Goal: Task Accomplishment & Management: Manage account settings

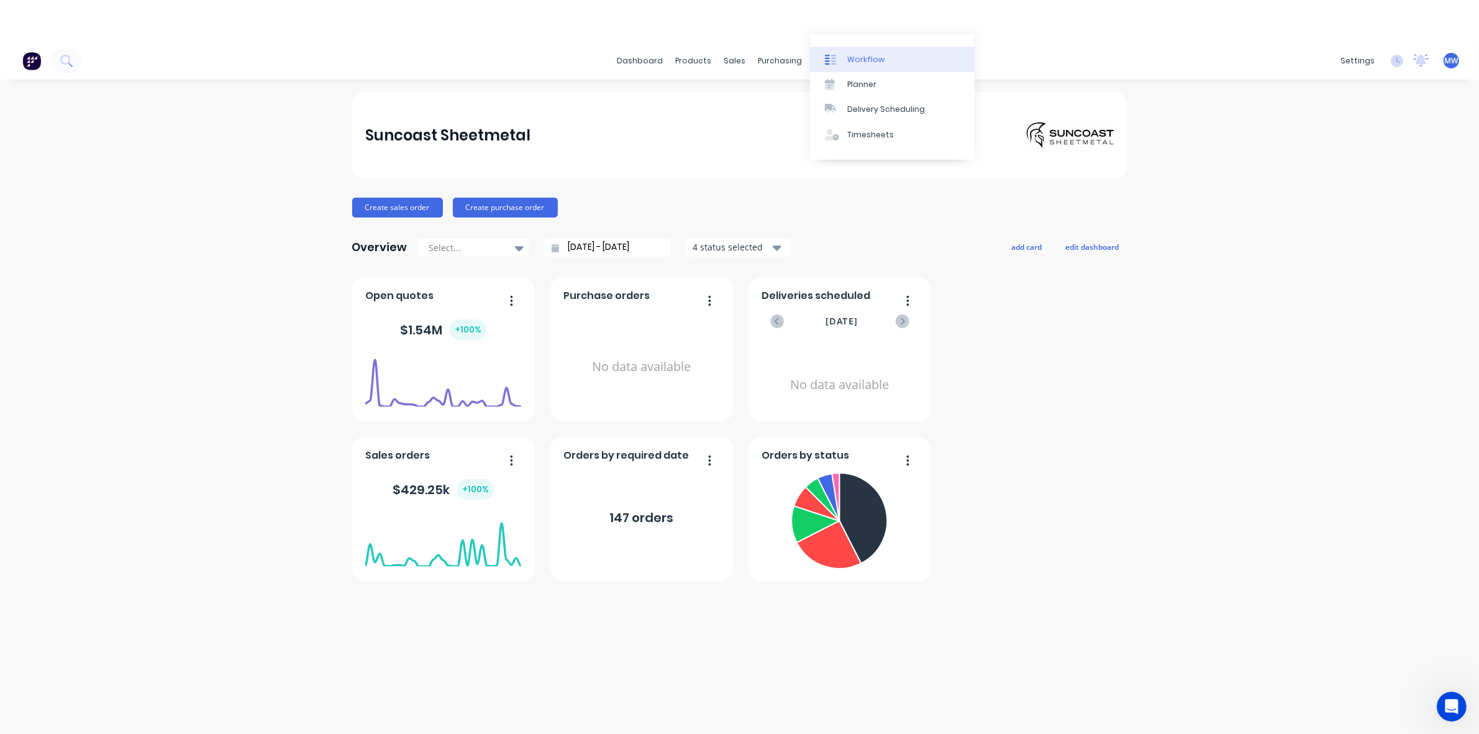
click at [870, 60] on div "Workflow" at bounding box center [865, 59] width 37 height 11
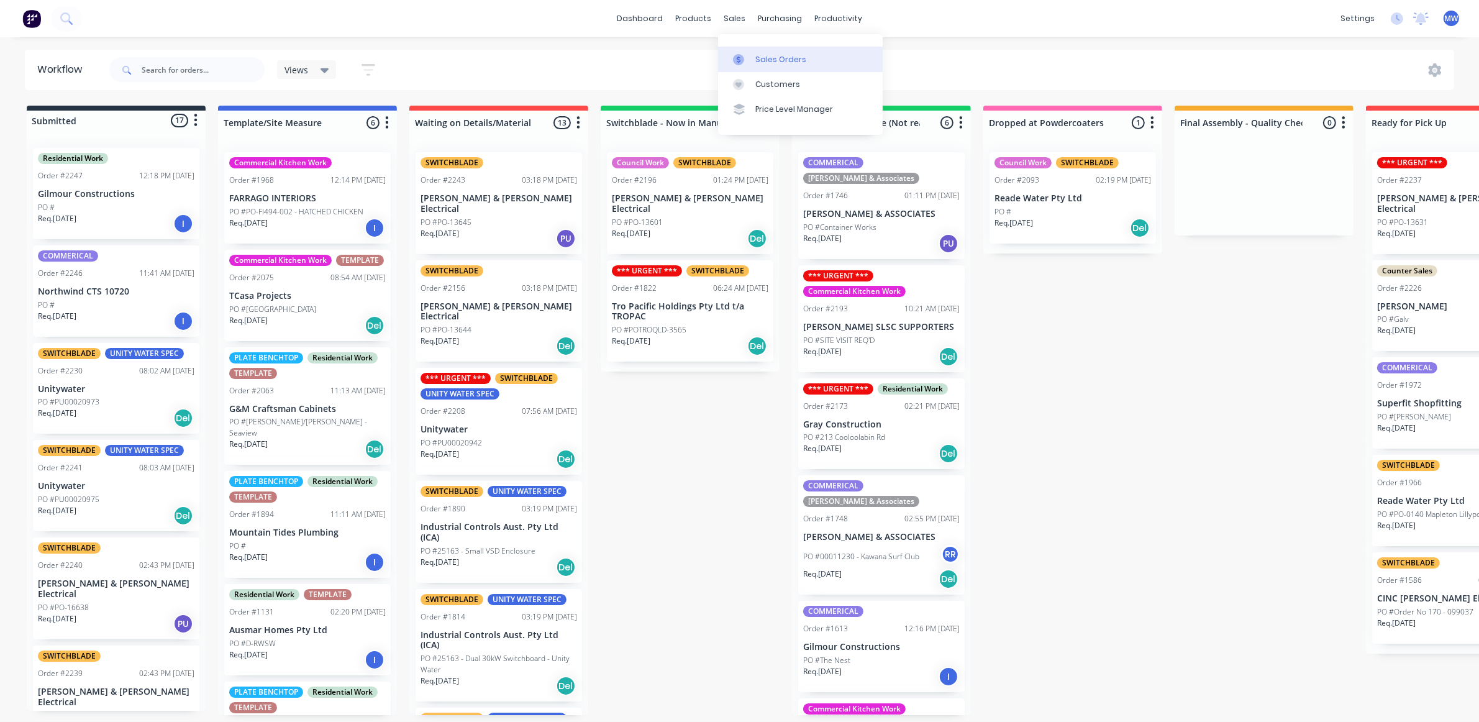
click at [753, 54] on link "Sales Orders" at bounding box center [800, 59] width 165 height 25
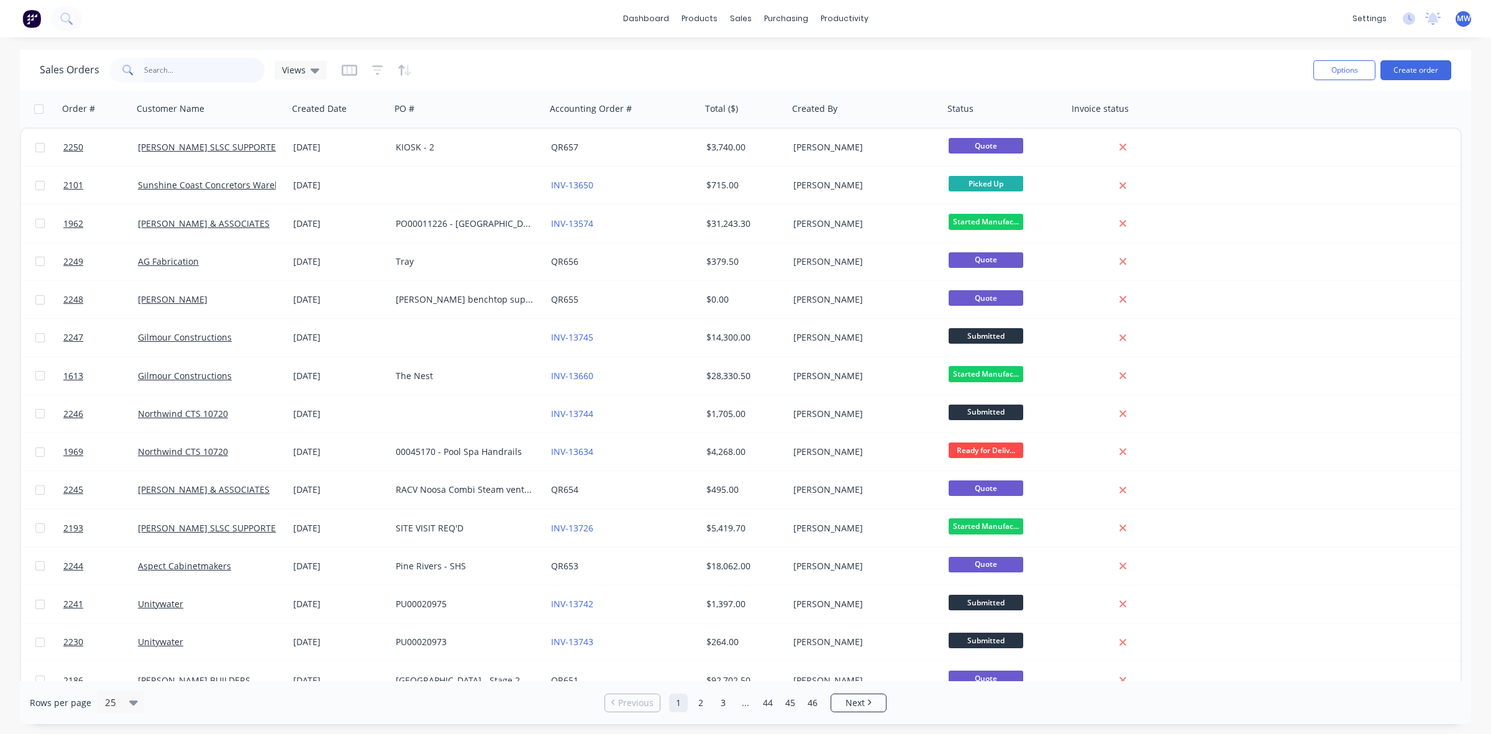
click at [214, 76] on input "text" at bounding box center [204, 70] width 121 height 25
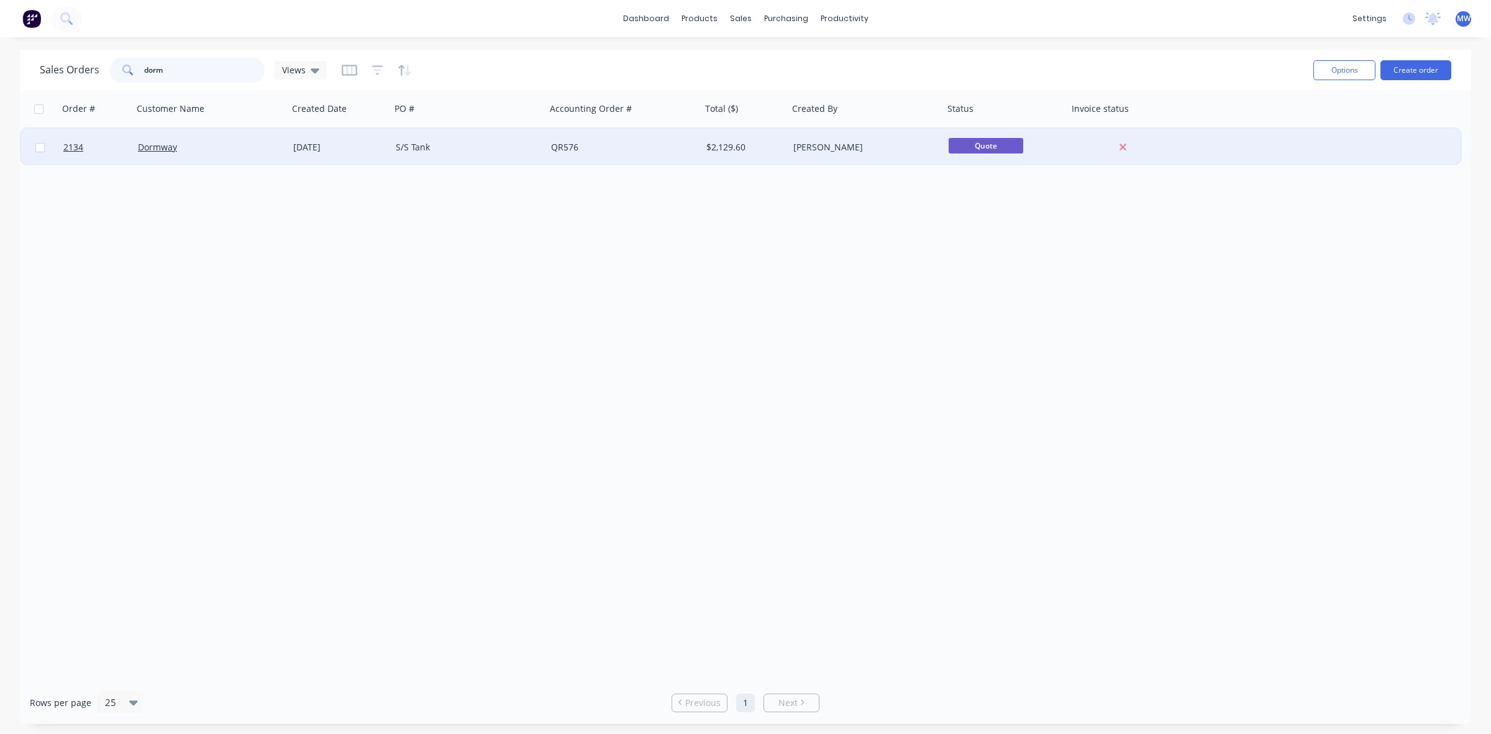
type input "dorm"
click at [342, 147] on div "[DATE]" at bounding box center [339, 147] width 93 height 12
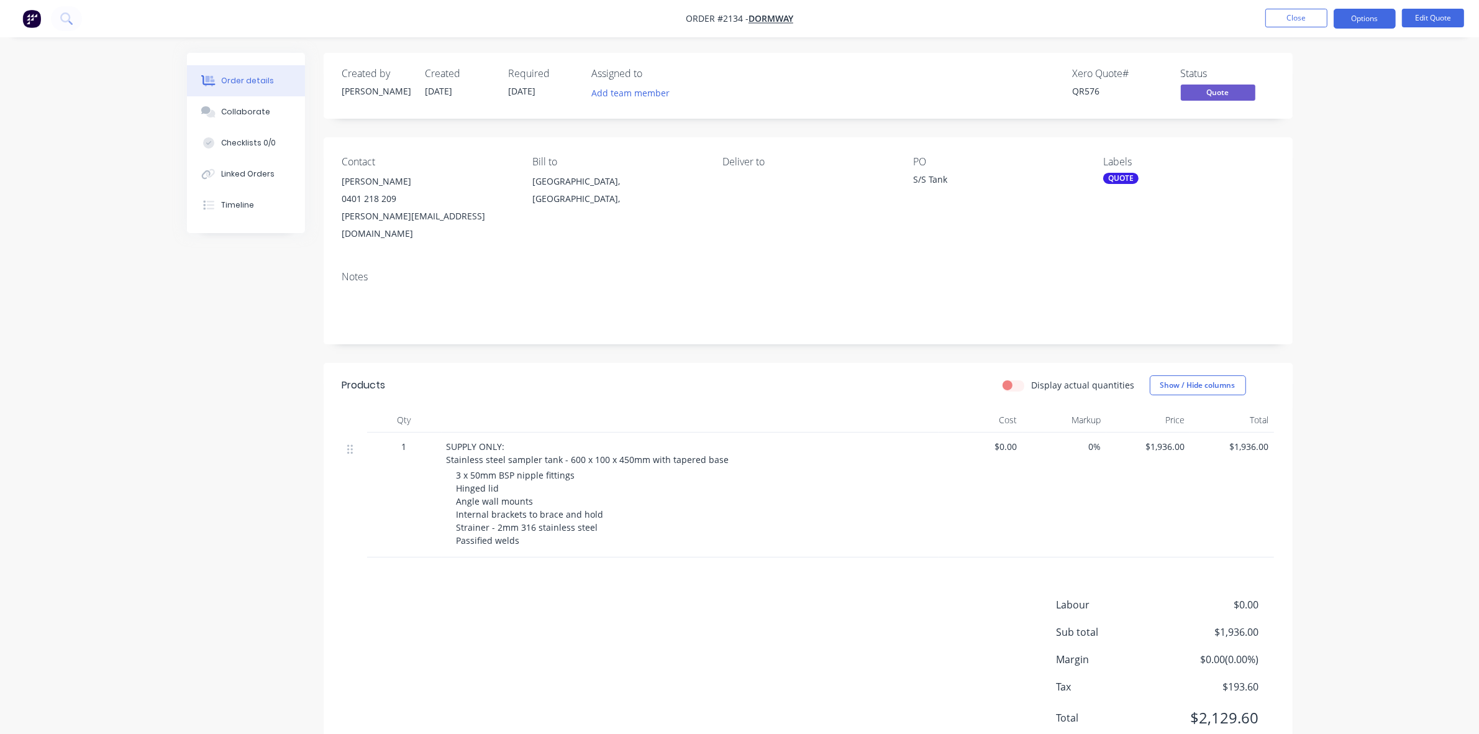
click at [1413, 181] on div "Order details Collaborate Checklists 0/0 Linked Orders Timeline Order details C…" at bounding box center [739, 389] width 1479 height 778
click at [1374, 22] on button "Options" at bounding box center [1365, 19] width 62 height 20
click at [1355, 145] on div "Convert to Order" at bounding box center [1327, 150] width 114 height 18
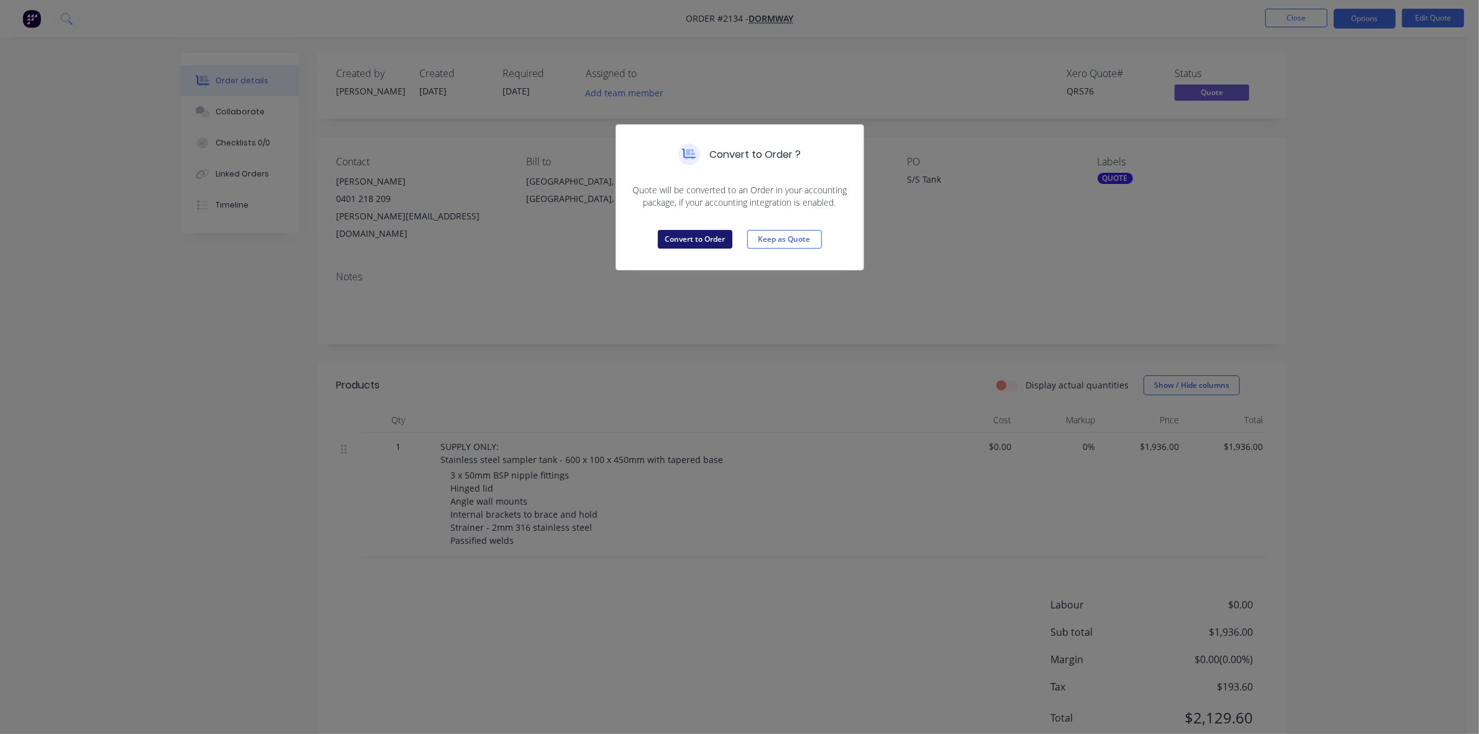
click at [694, 240] on button "Convert to Order" at bounding box center [695, 239] width 75 height 19
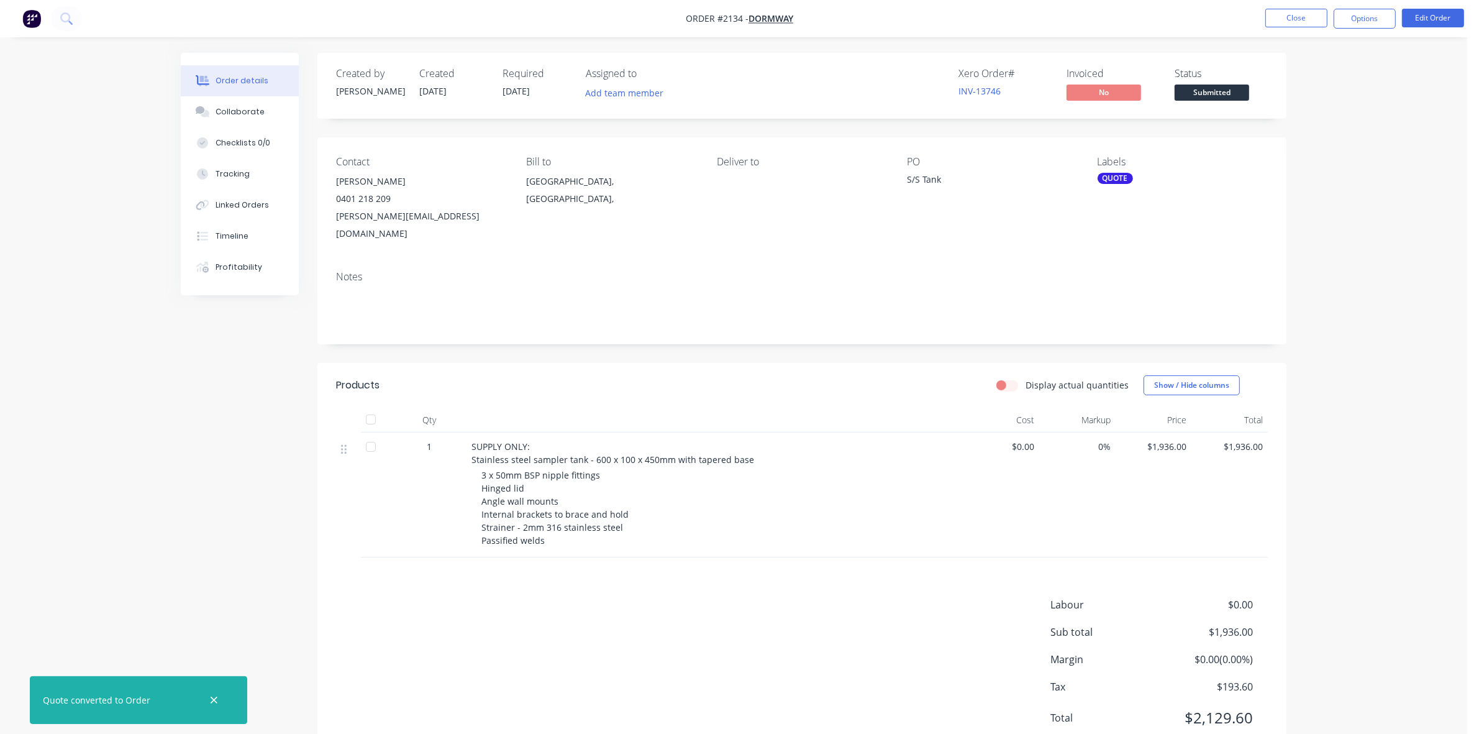
click at [1118, 177] on div "QUOTE" at bounding box center [1115, 178] width 35 height 11
click at [1119, 289] on div at bounding box center [1119, 286] width 25 height 25
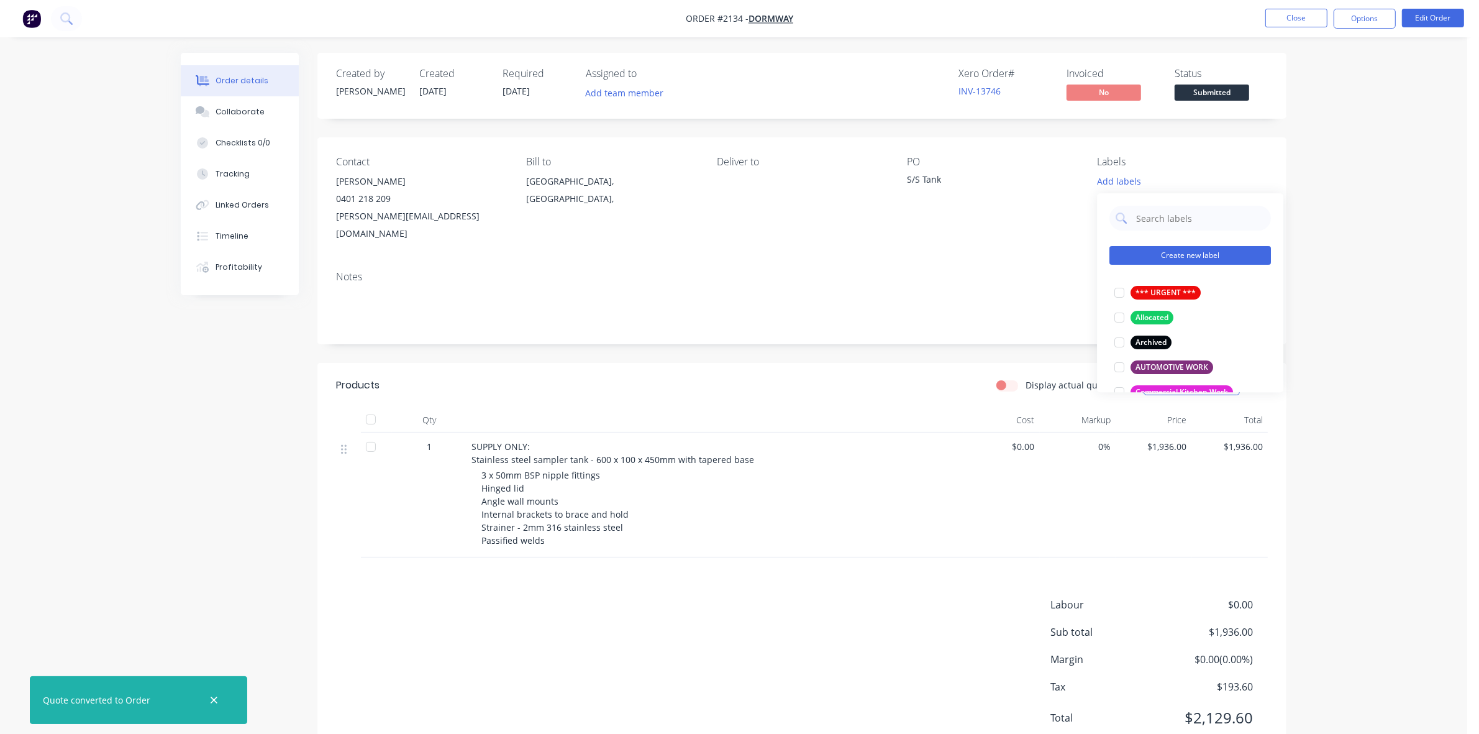
click at [1161, 258] on button "Create new label" at bounding box center [1189, 255] width 161 height 19
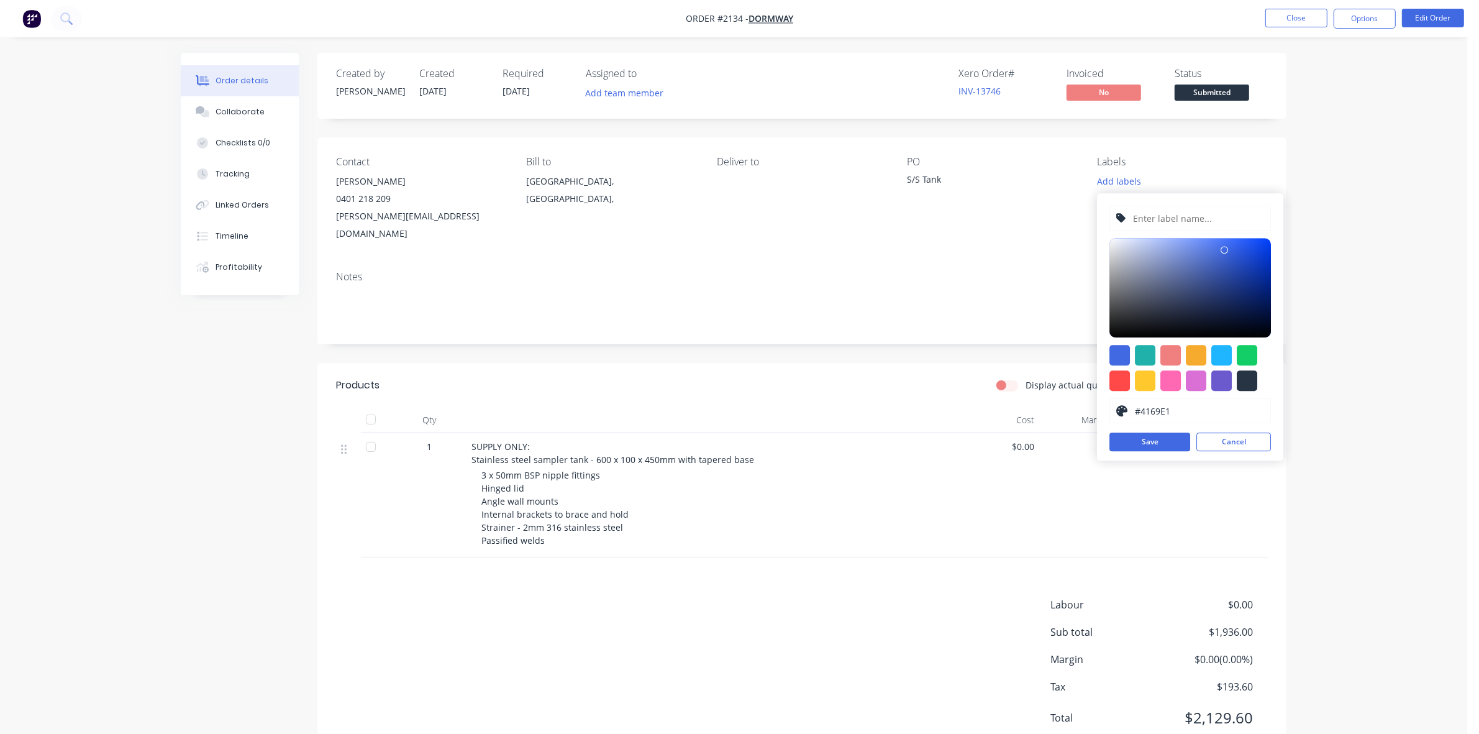
click at [1188, 222] on input "text" at bounding box center [1198, 218] width 132 height 24
type input "CIVIL WORK"
click at [1247, 355] on div at bounding box center [1247, 355] width 20 height 20
type input "#13CE66"
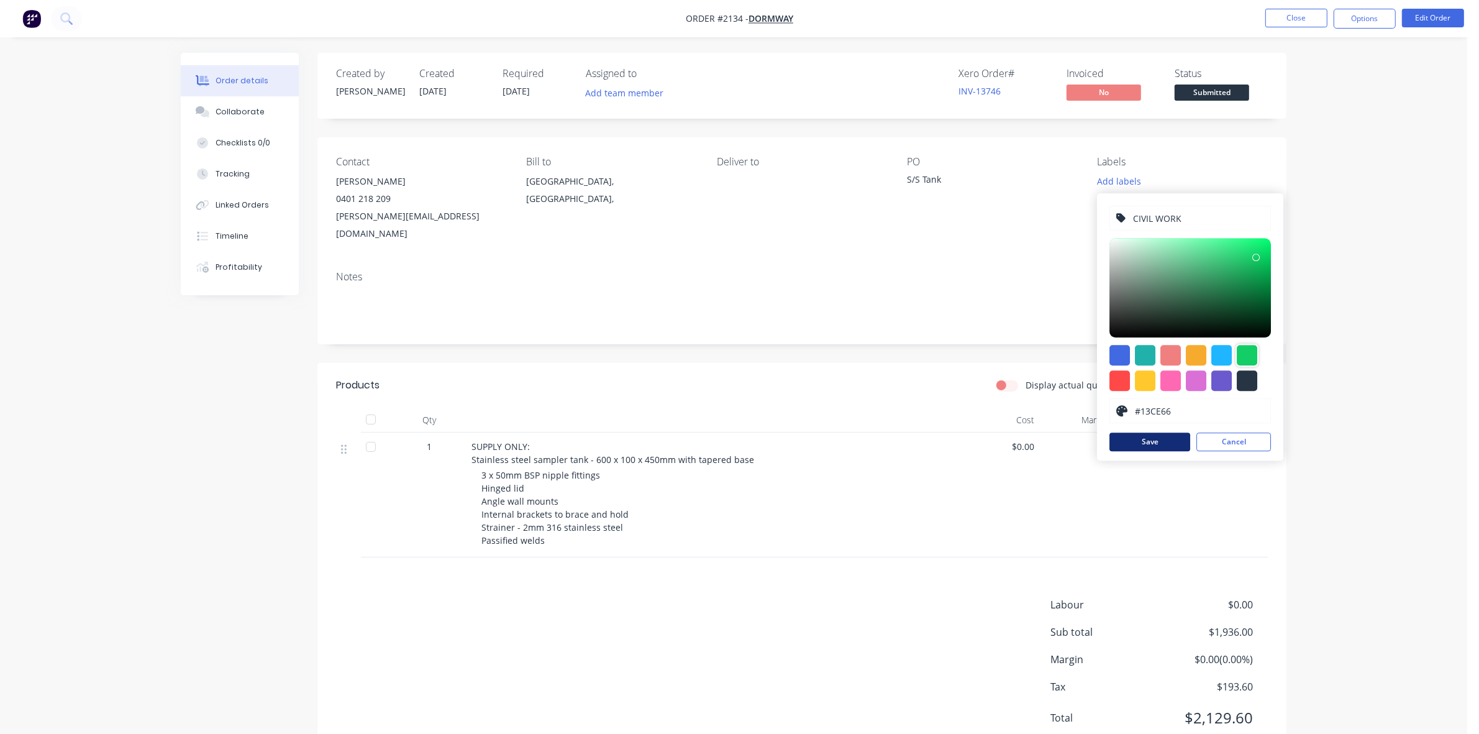
click at [1159, 445] on button "Save" at bounding box center [1149, 441] width 81 height 19
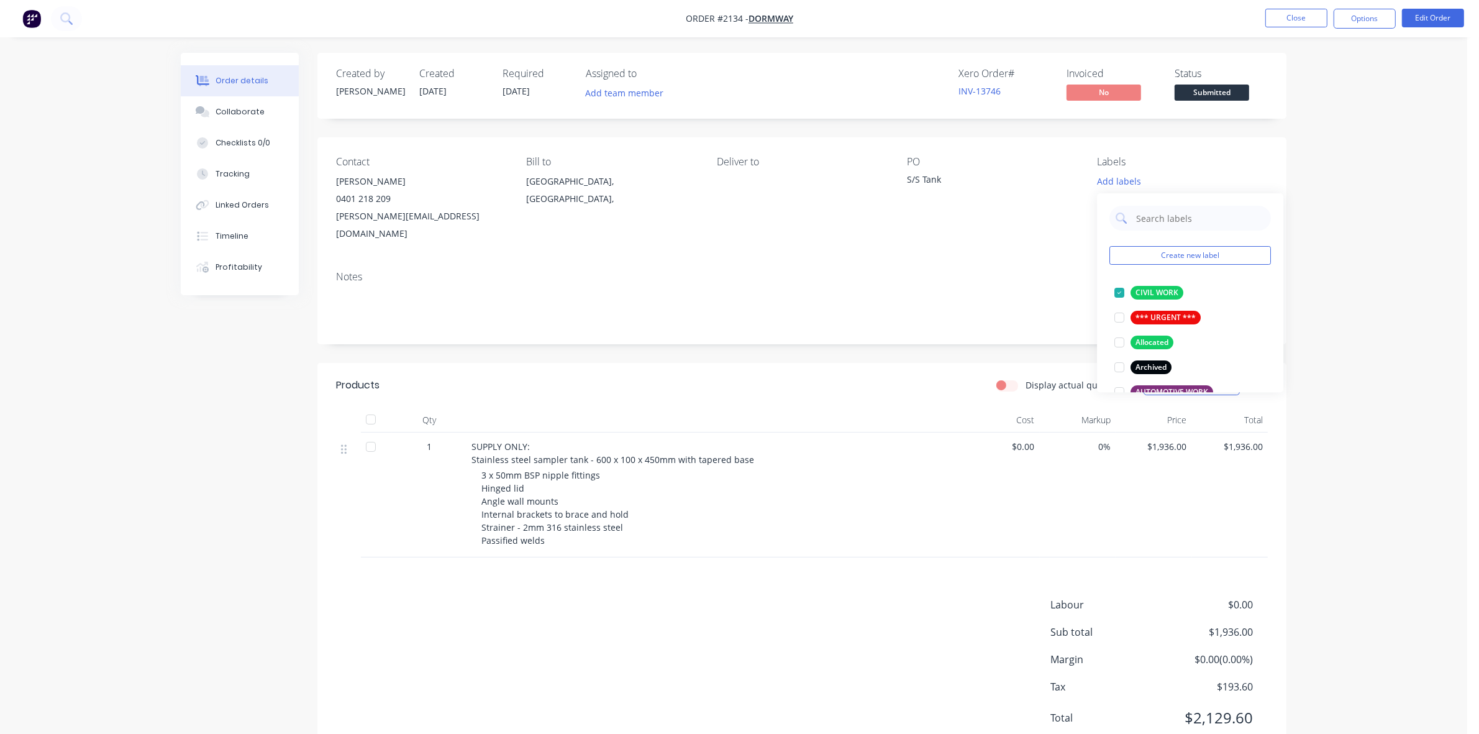
click at [1340, 152] on div "Order details Collaborate Checklists 0/0 Tracking Linked Orders Timeline Profit…" at bounding box center [733, 389] width 1467 height 778
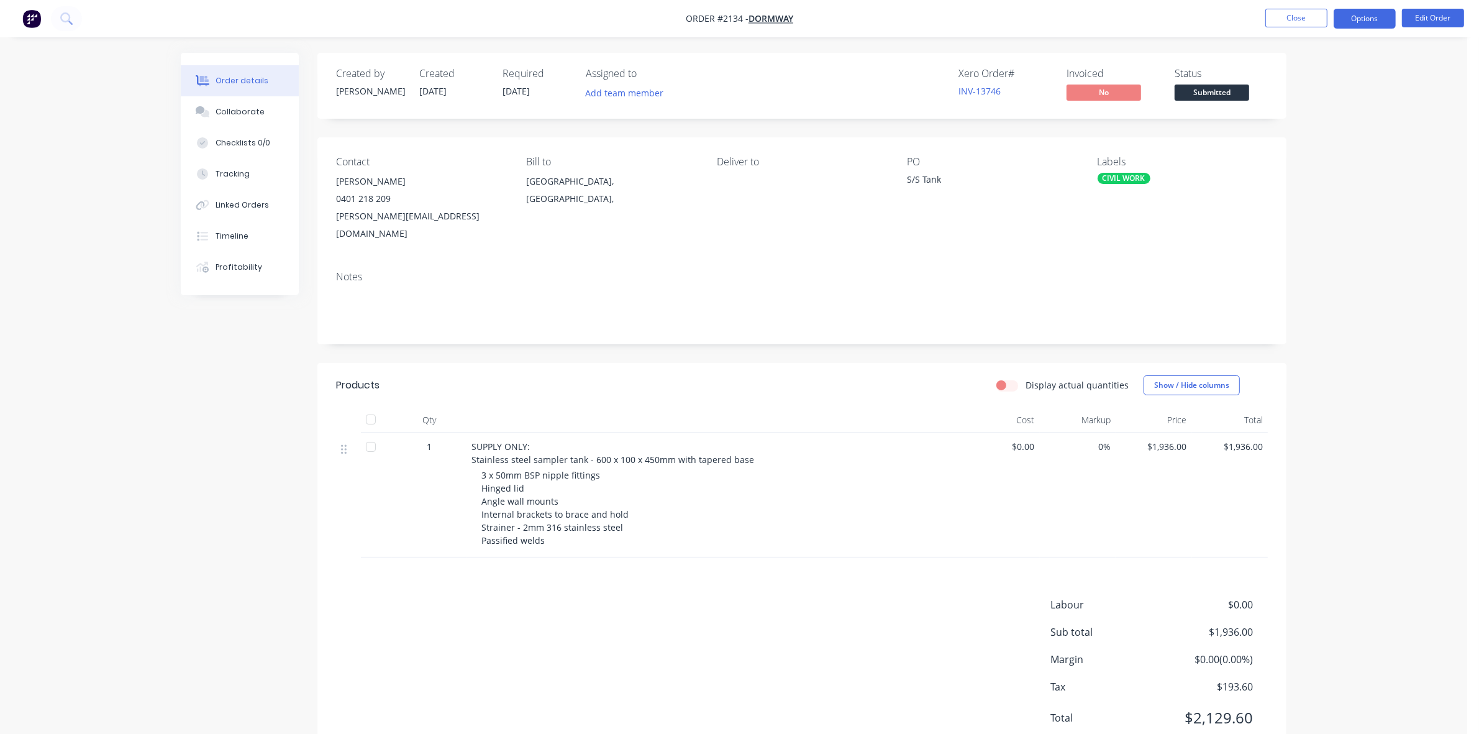
click at [1368, 17] on button "Options" at bounding box center [1365, 19] width 62 height 20
click at [1405, 109] on div "Order details Collaborate Checklists 0/0 Tracking Linked Orders Timeline Profit…" at bounding box center [733, 389] width 1467 height 778
click at [1288, 14] on button "Close" at bounding box center [1296, 18] width 62 height 19
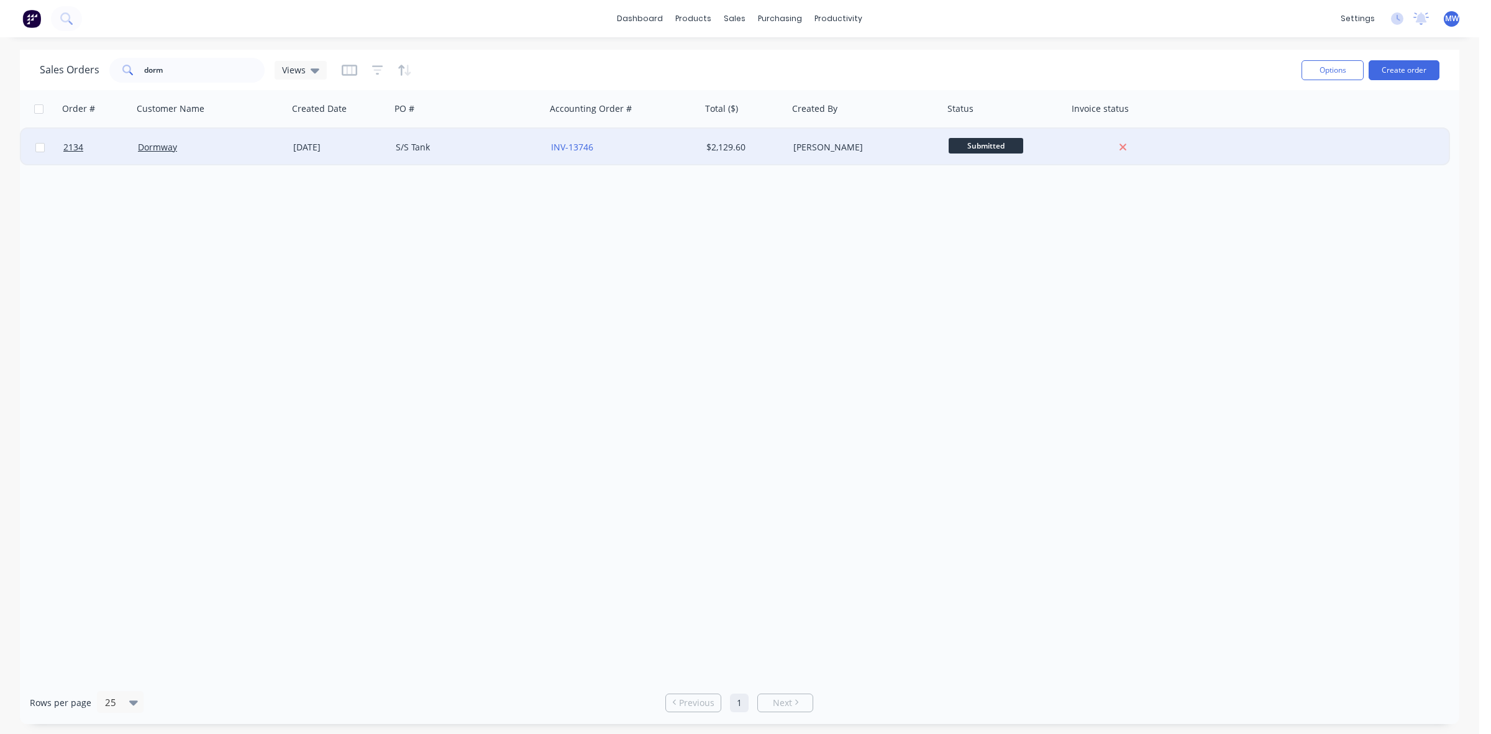
click at [451, 144] on div "S/S Tank" at bounding box center [465, 147] width 138 height 12
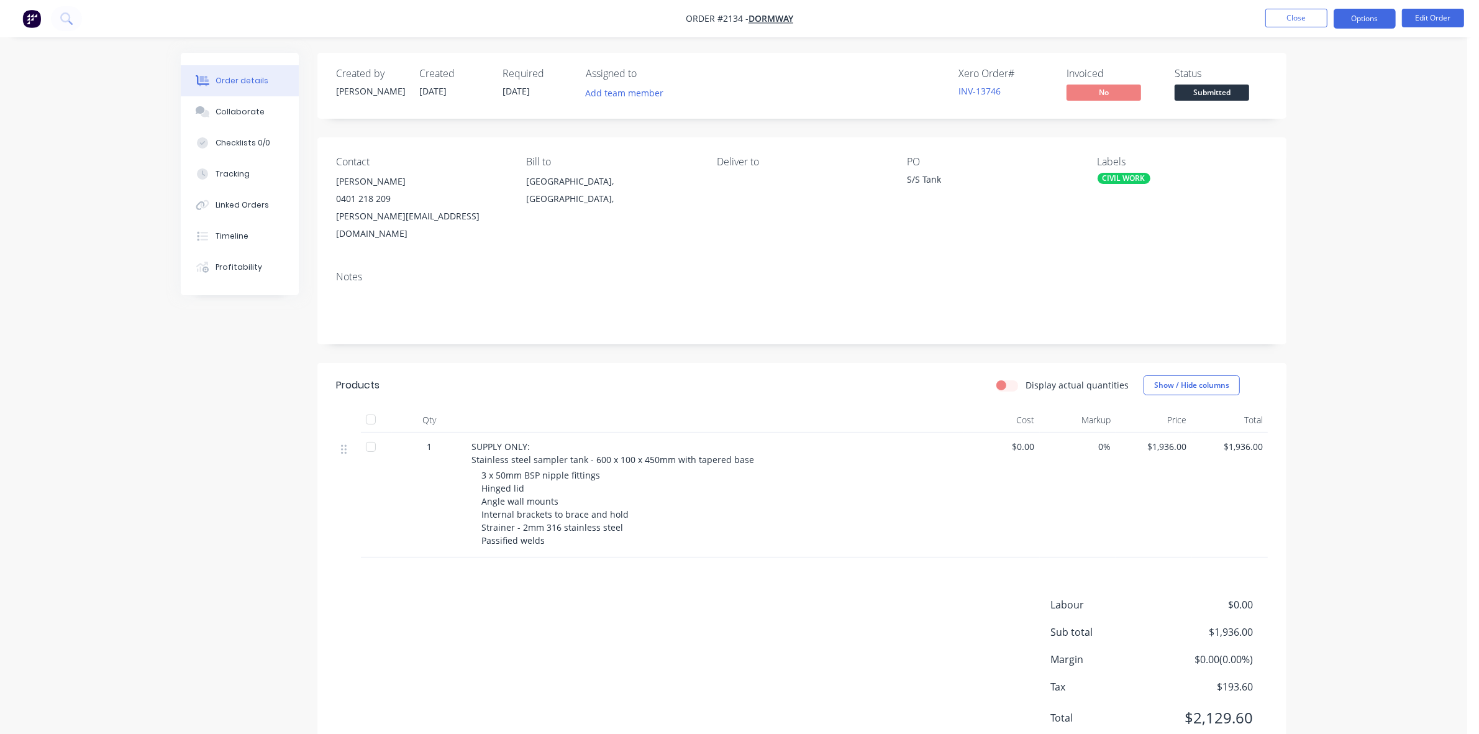
click at [1380, 22] on button "Options" at bounding box center [1365, 19] width 62 height 20
click at [1448, 17] on button "Edit Order" at bounding box center [1433, 18] width 62 height 19
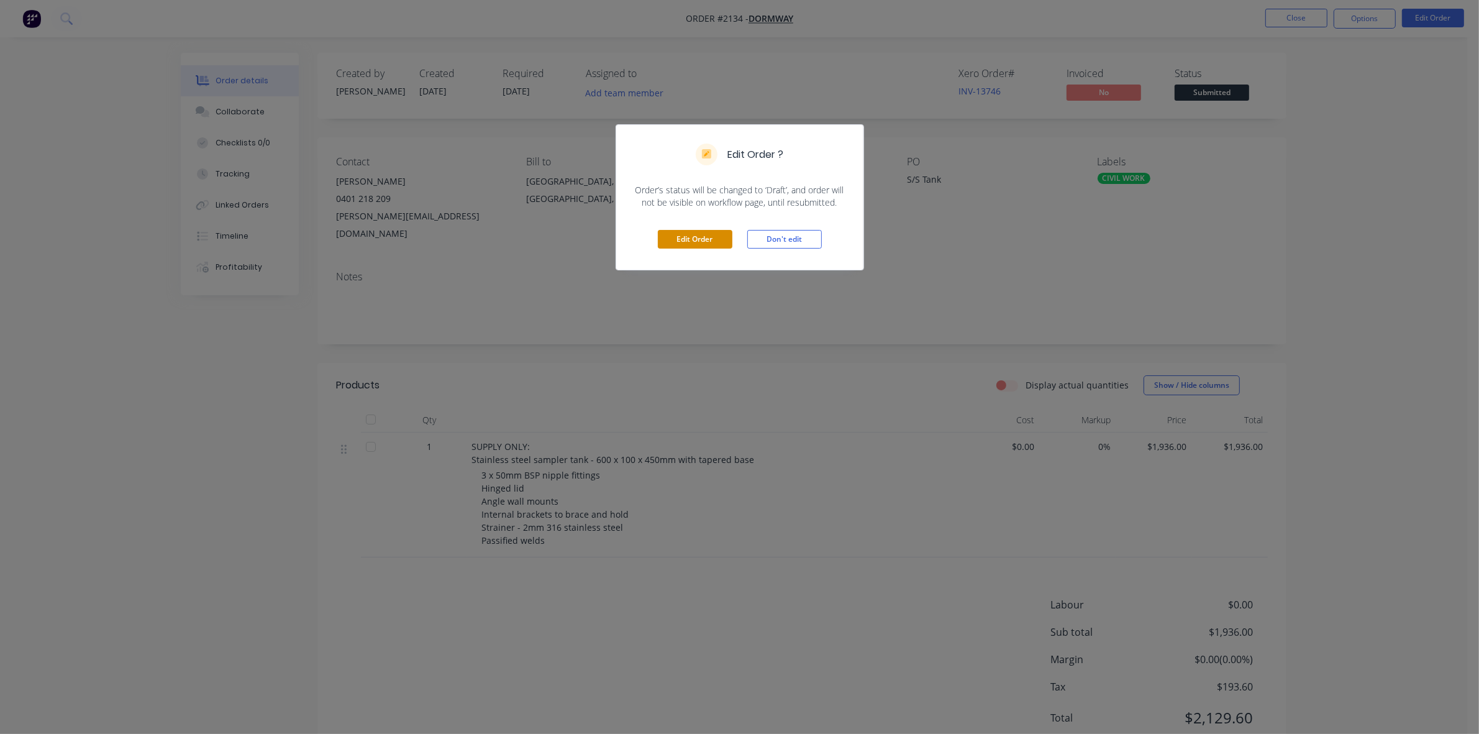
click at [691, 234] on button "Edit Order" at bounding box center [695, 239] width 75 height 19
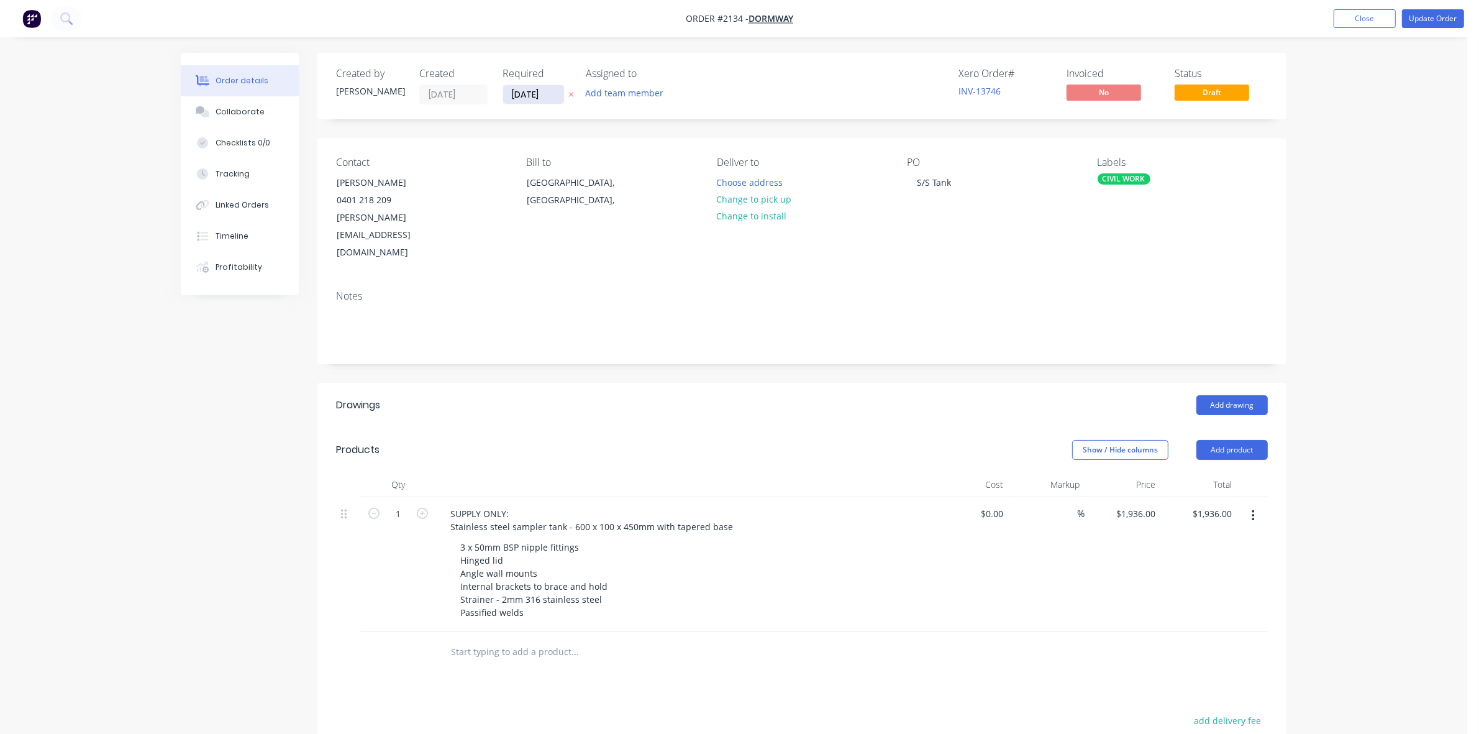
click at [532, 95] on input "[DATE]" at bounding box center [533, 94] width 61 height 19
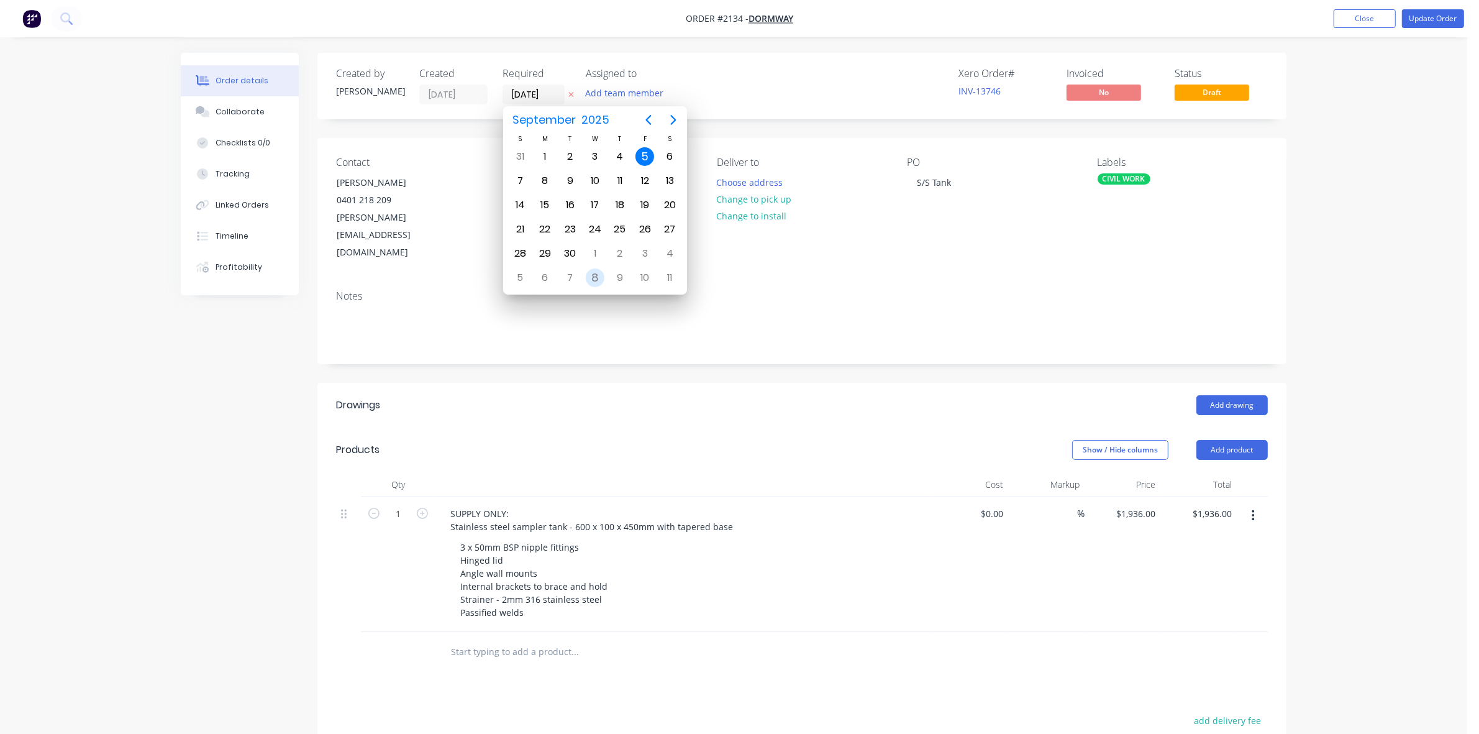
click at [592, 277] on div "8" at bounding box center [595, 277] width 19 height 19
type input "[DATE]"
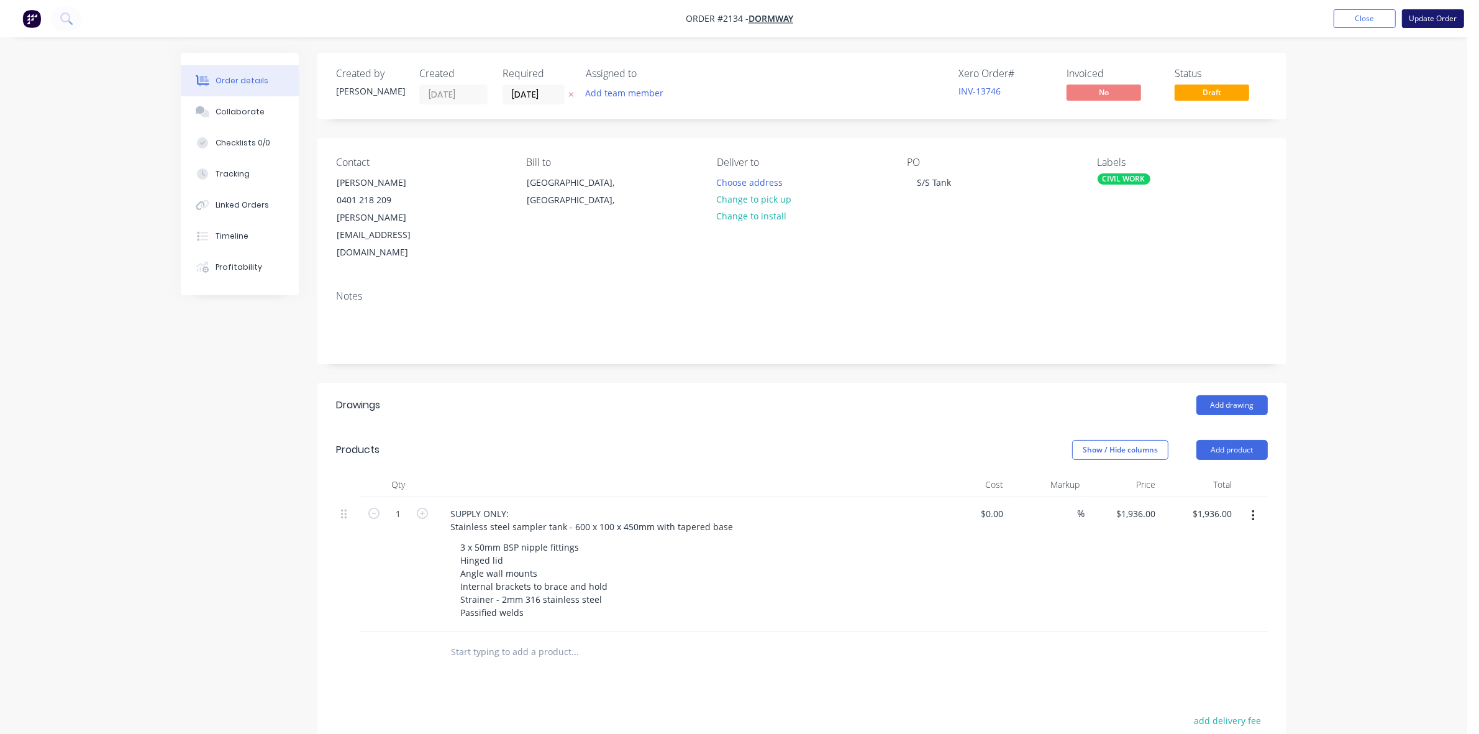
click at [1417, 20] on button "Update Order" at bounding box center [1433, 18] width 62 height 19
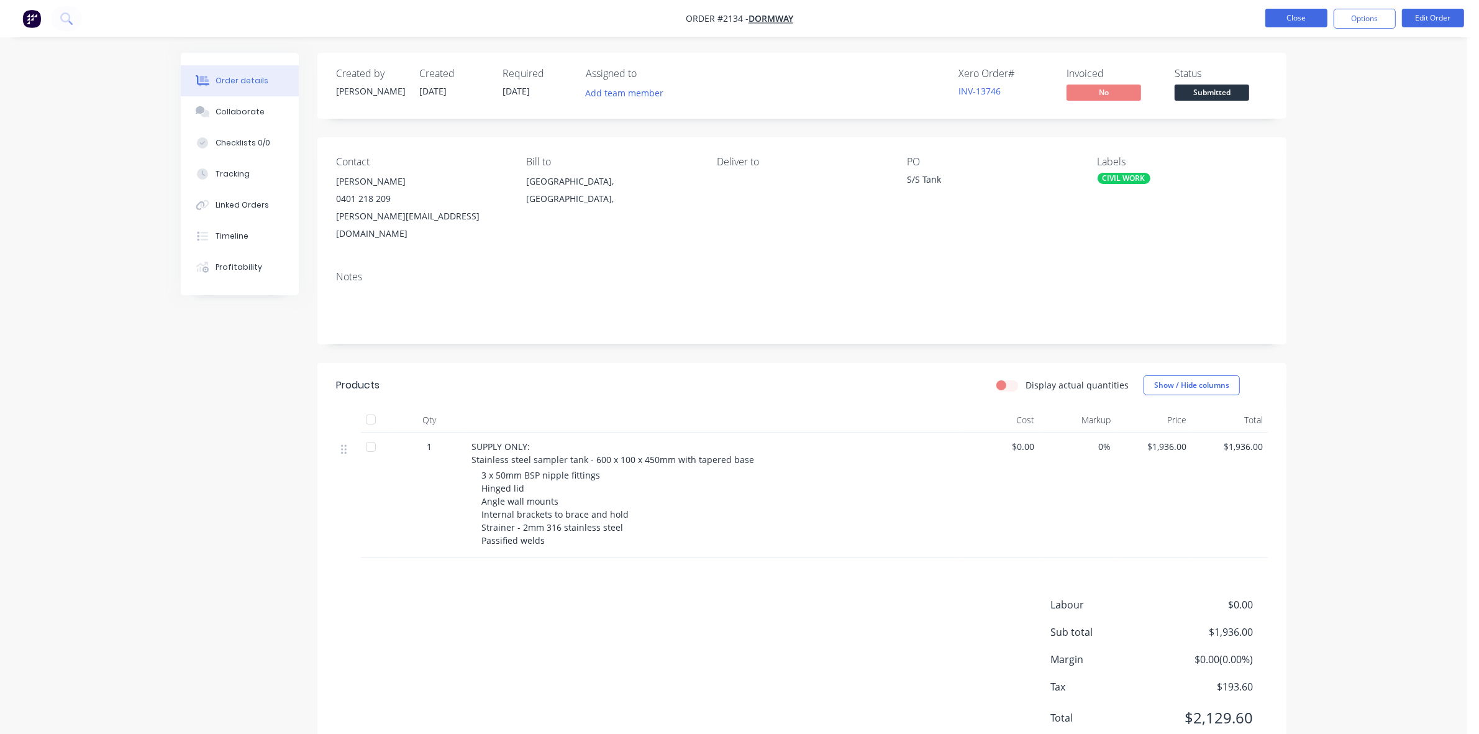
click at [1299, 17] on button "Close" at bounding box center [1296, 18] width 62 height 19
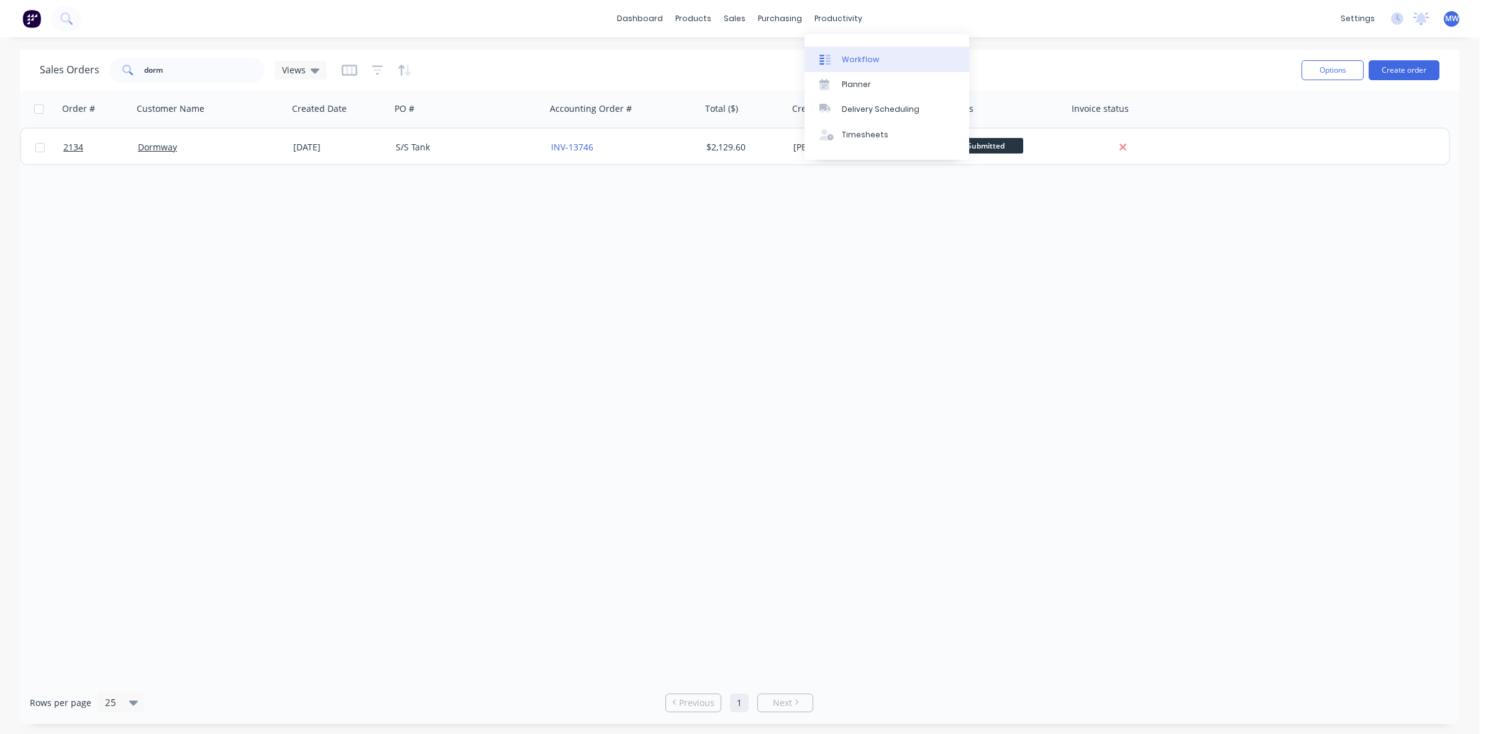
click at [852, 55] on div "Workflow" at bounding box center [860, 59] width 37 height 11
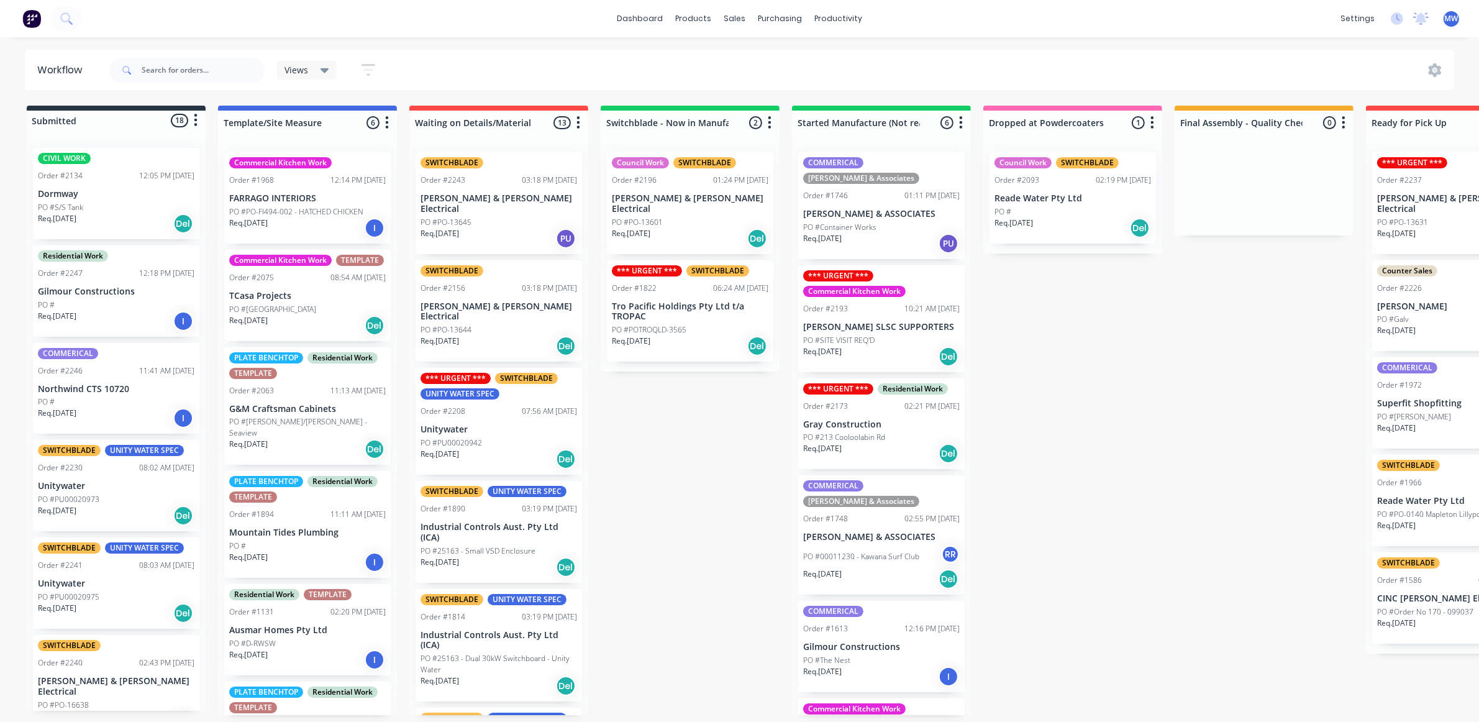
click at [1204, 430] on div "Submitted 18 Status colour #273444 hex #273444 Save Cancel Summaries Total orde…" at bounding box center [1026, 410] width 2071 height 609
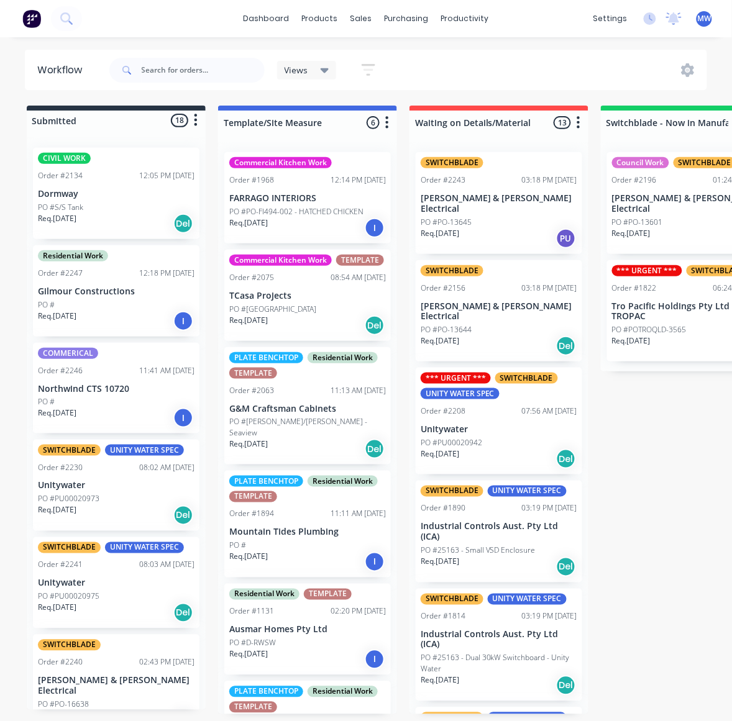
click at [123, 203] on div "PO #S/S Tank" at bounding box center [116, 207] width 157 height 11
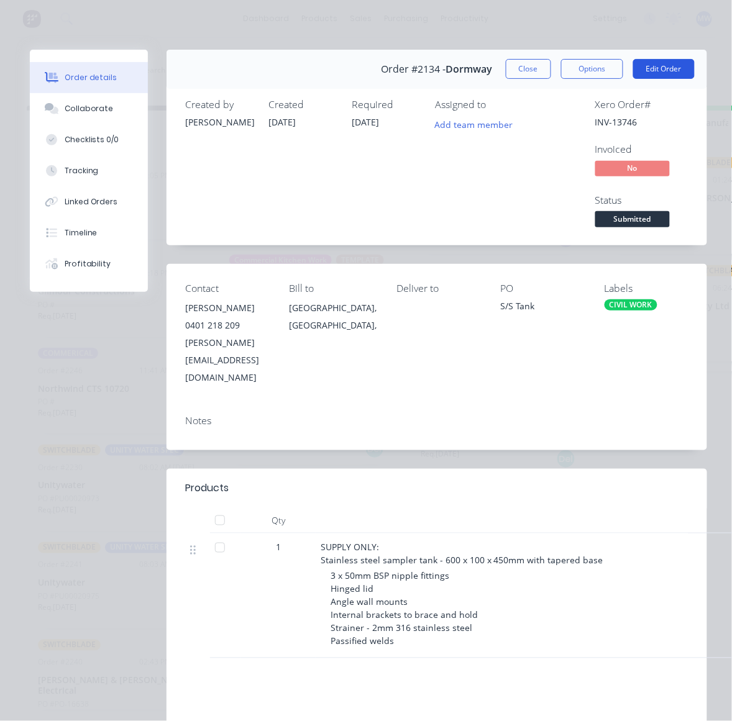
click at [666, 71] on button "Edit Order" at bounding box center [663, 69] width 61 height 20
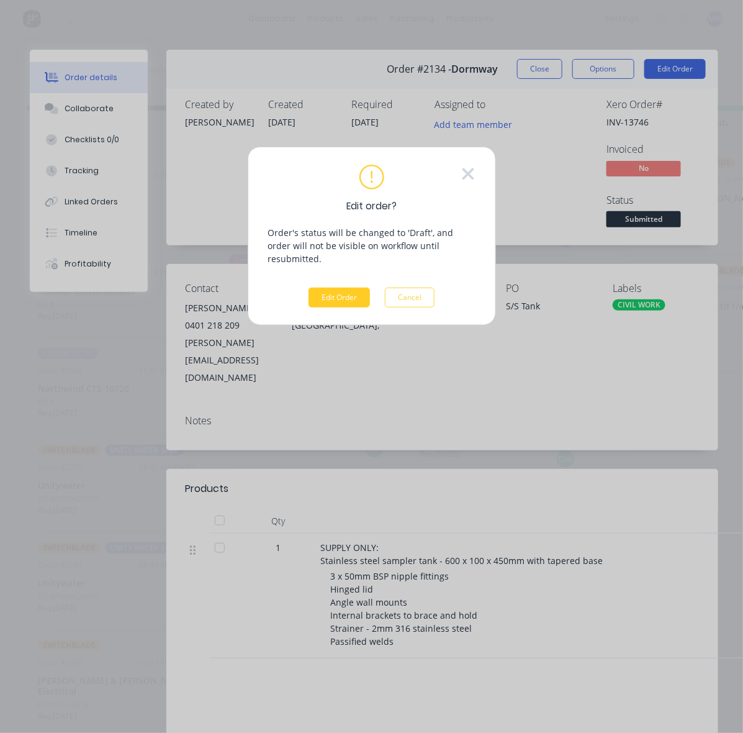
click at [345, 288] on button "Edit Order" at bounding box center [339, 298] width 61 height 20
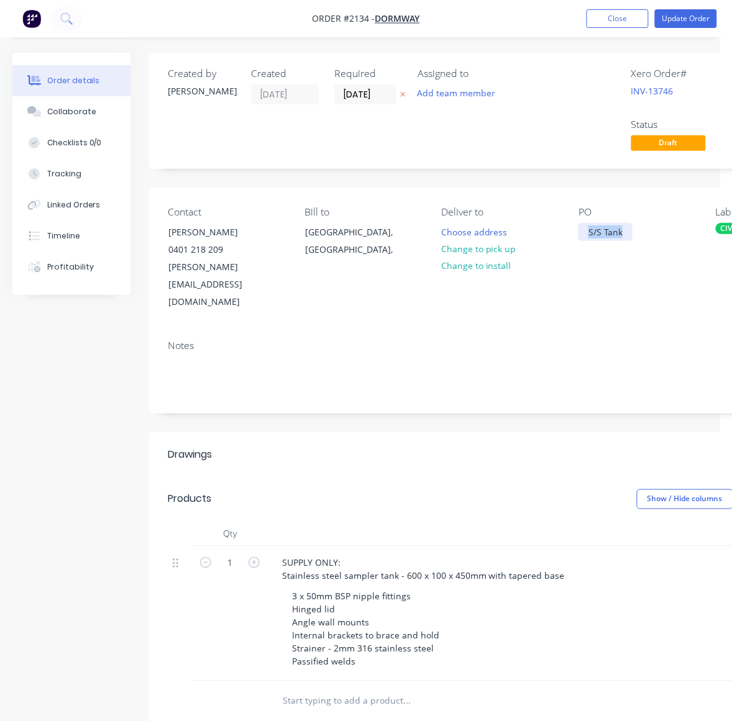
drag, startPoint x: 628, startPoint y: 234, endPoint x: 557, endPoint y: 228, distance: 71.0
click at [557, 228] on div "Contact [PERSON_NAME] [PHONE_NUMBER] [PERSON_NAME][EMAIL_ADDRESS][DOMAIN_NAME] …" at bounding box center [500, 259] width 702 height 142
click at [675, 16] on button "Update Order" at bounding box center [686, 18] width 62 height 19
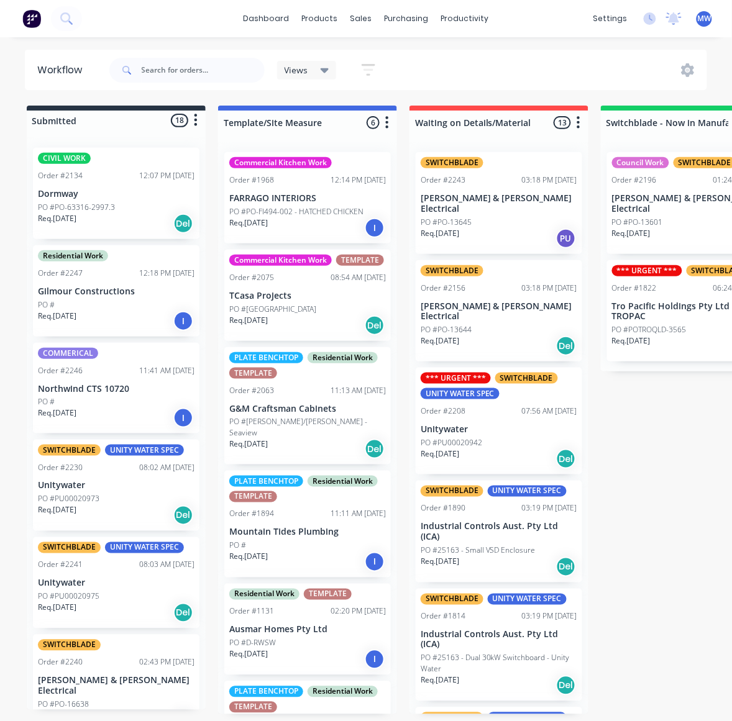
click at [128, 196] on p "Dormway" at bounding box center [116, 194] width 157 height 11
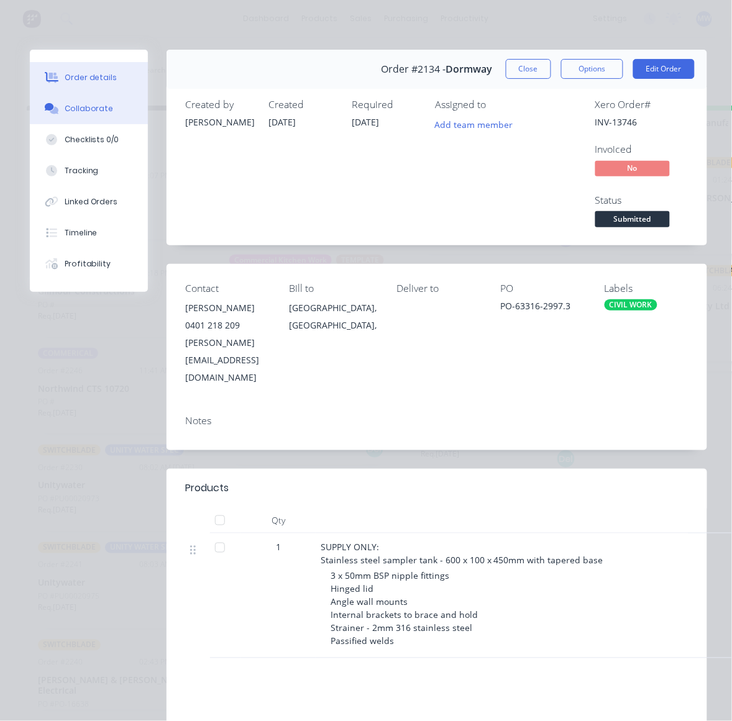
click at [101, 104] on div "Collaborate" at bounding box center [89, 108] width 49 height 11
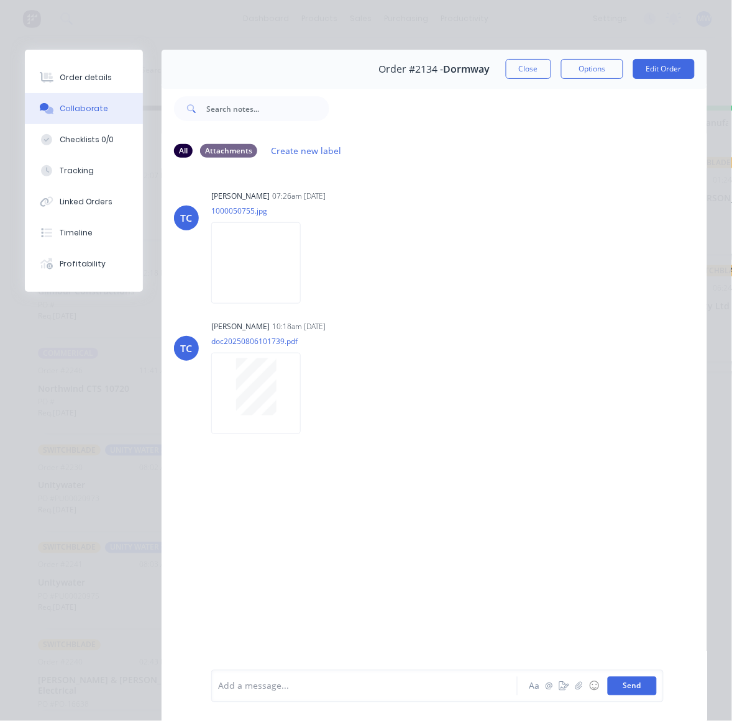
click at [629, 690] on button "Send" at bounding box center [631, 686] width 49 height 19
click at [632, 686] on button "Send" at bounding box center [631, 686] width 49 height 19
click at [514, 70] on button "Close" at bounding box center [528, 69] width 45 height 20
